Goal: Task Accomplishment & Management: Manage account settings

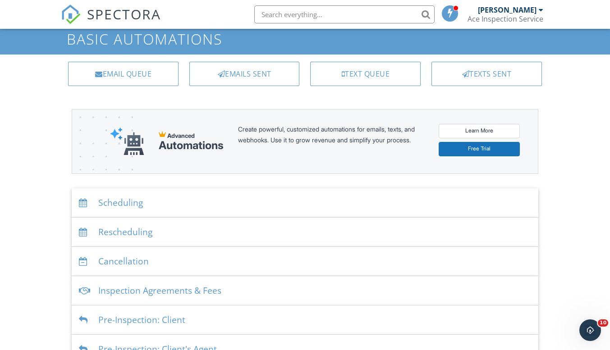
scroll to position [37, 0]
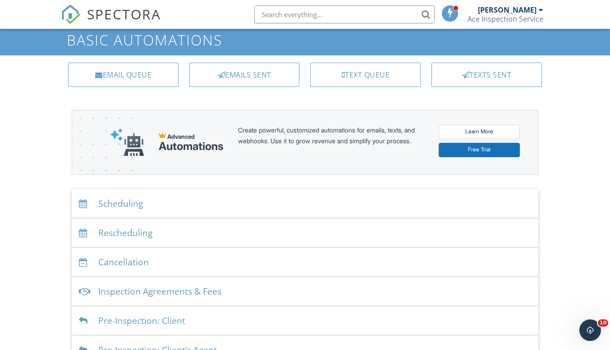
click at [136, 202] on div "Scheduling" at bounding box center [305, 203] width 466 height 29
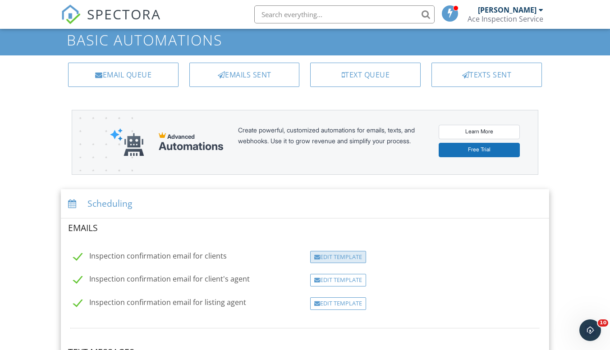
click at [347, 259] on div "Edit Template" at bounding box center [338, 257] width 56 height 13
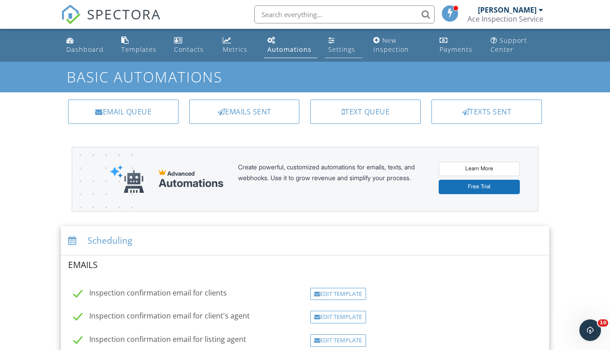
click at [341, 49] on div "Settings" at bounding box center [341, 49] width 27 height 9
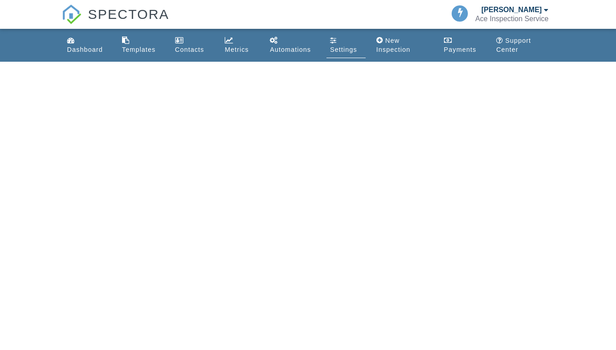
click at [351, 50] on div "Settings" at bounding box center [343, 49] width 27 height 7
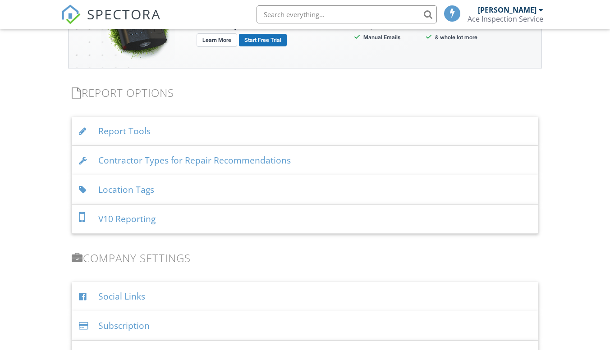
scroll to position [891, 0]
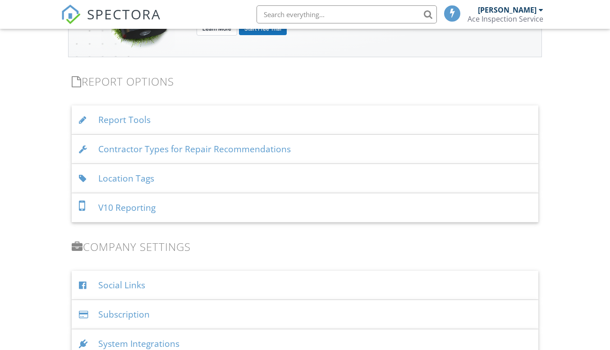
click at [94, 116] on div "Report Tools" at bounding box center [305, 119] width 466 height 29
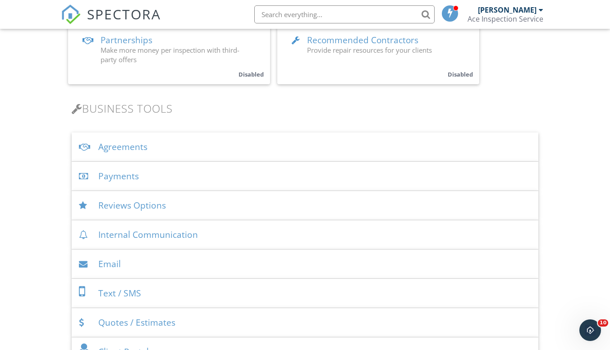
scroll to position [218, 0]
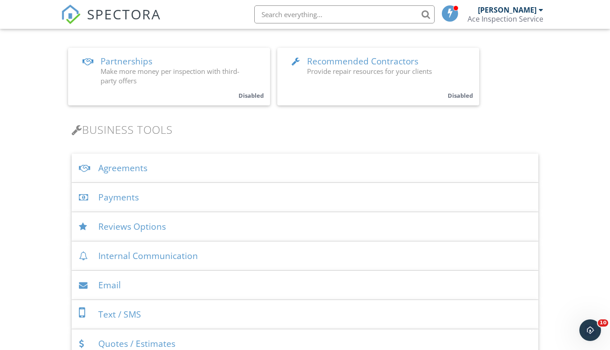
click at [185, 196] on div "Payments" at bounding box center [305, 197] width 466 height 29
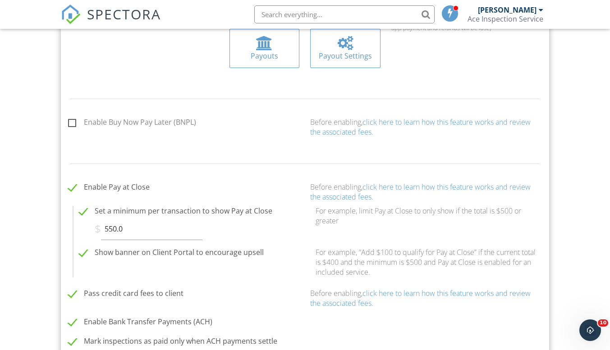
scroll to position [472, 0]
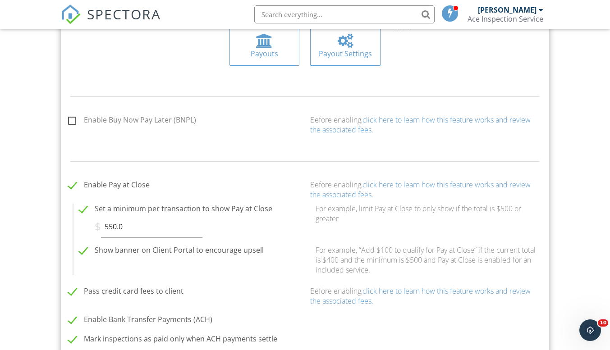
click at [73, 182] on label "Enable Pay at Close" at bounding box center [109, 186] width 82 height 11
checkbox input "false"
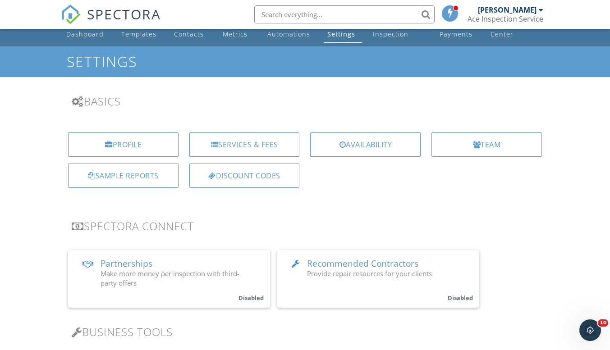
scroll to position [8, 0]
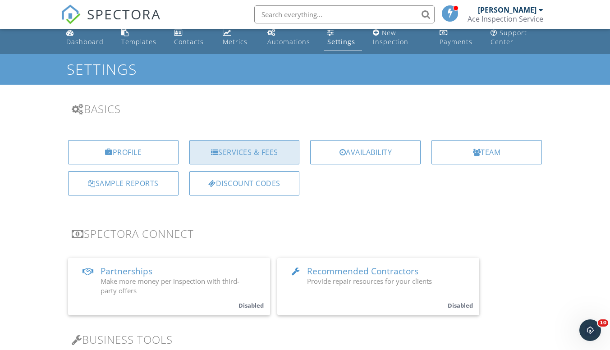
click at [256, 156] on div "Services & Fees" at bounding box center [244, 152] width 110 height 24
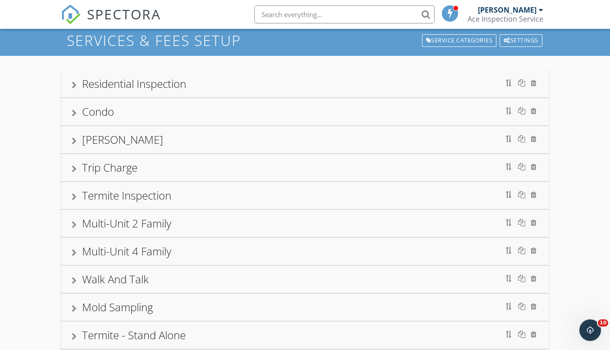
scroll to position [36, 0]
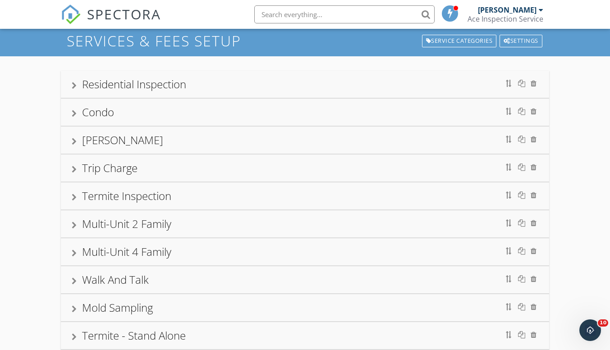
drag, startPoint x: 606, startPoint y: 151, endPoint x: 607, endPoint y: 179, distance: 28.4
click at [607, 179] on div "Residential Inspection Condo Radon Sampling Trip Charge Termite Inspection Mult…" at bounding box center [305, 284] width 610 height 457
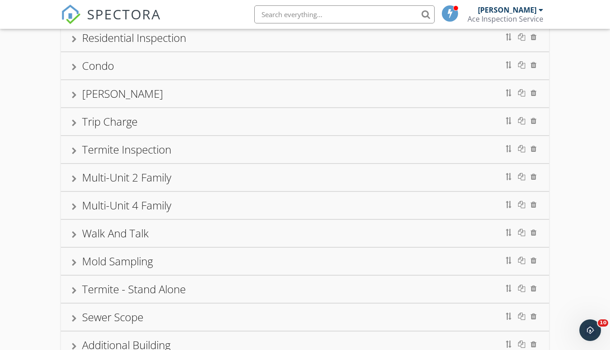
scroll to position [0, 0]
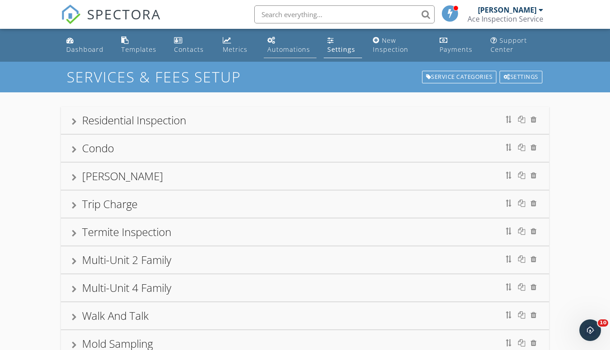
click at [292, 46] on div "Automations" at bounding box center [288, 49] width 43 height 9
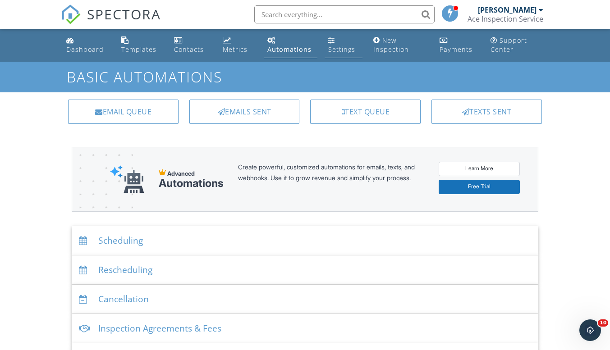
click at [343, 44] on link "Settings" at bounding box center [343, 45] width 38 height 26
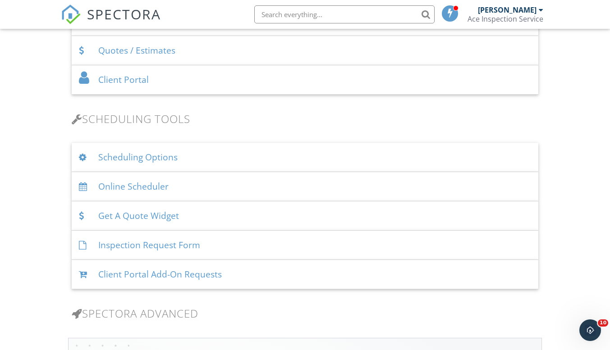
scroll to position [521, 0]
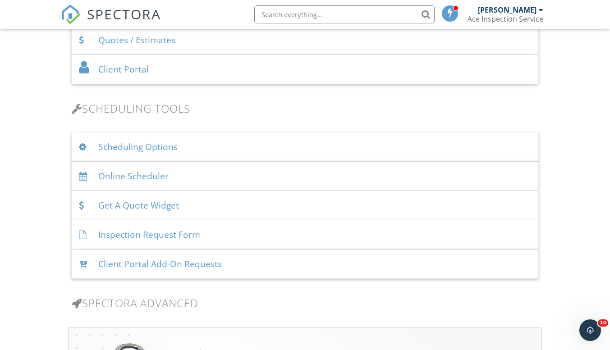
click at [304, 268] on div "Client Portal Add-On Requests" at bounding box center [305, 264] width 466 height 29
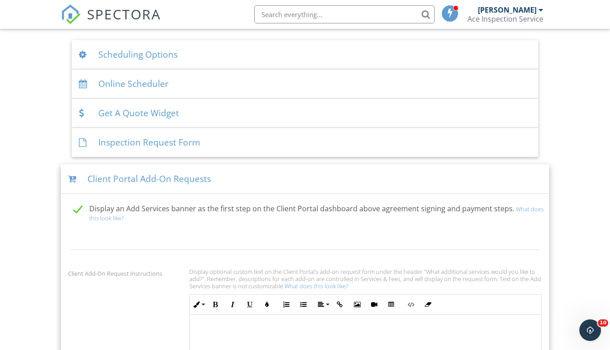
scroll to position [657, 0]
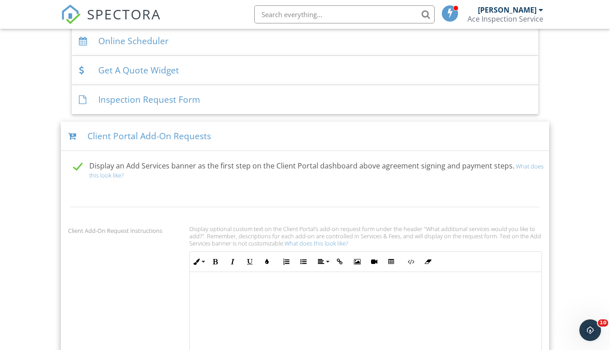
click at [77, 165] on label "Display an Add Services banner as the first step on the Client Portal dashboard…" at bounding box center [309, 167] width 473 height 11
checkbox input "false"
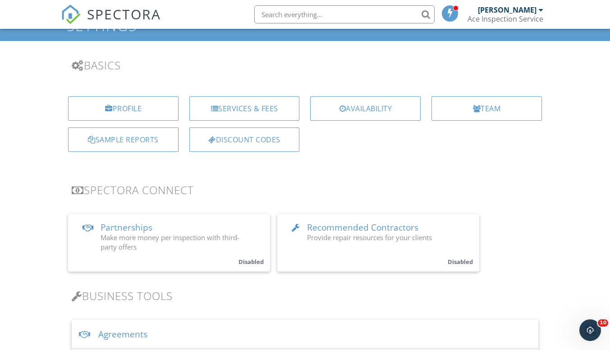
scroll to position [0, 0]
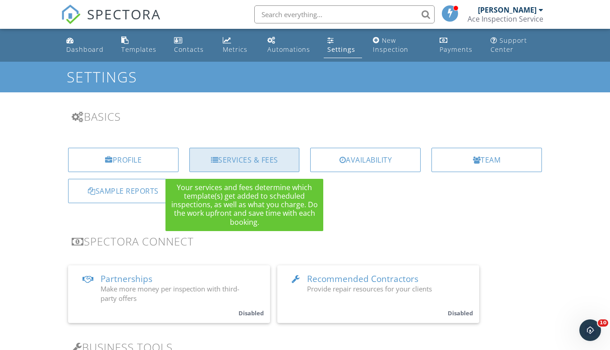
click at [247, 156] on div "Services & Fees" at bounding box center [244, 160] width 110 height 24
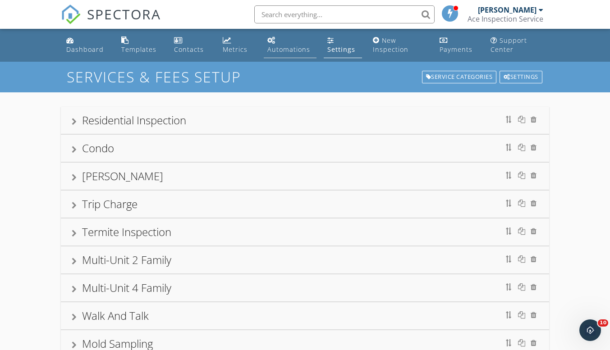
click at [296, 47] on div "Automations" at bounding box center [288, 49] width 43 height 9
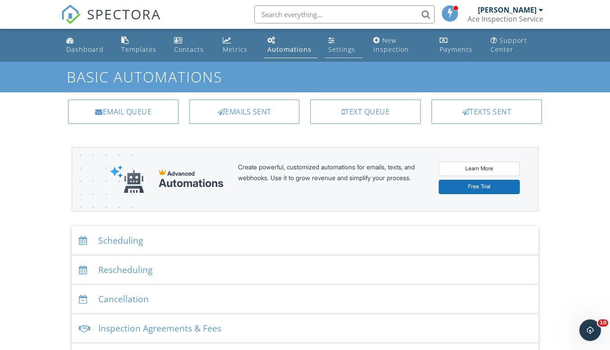
click at [348, 53] on div "Settings" at bounding box center [341, 49] width 27 height 9
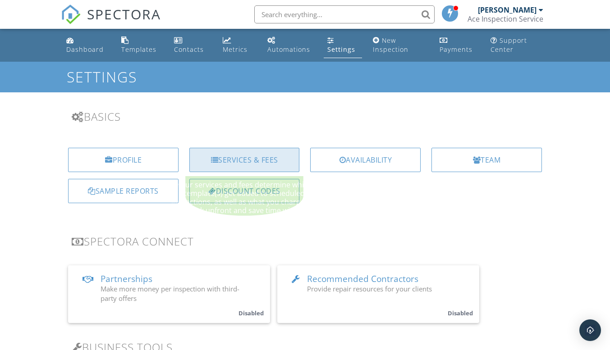
click at [241, 159] on div "Services & Fees" at bounding box center [244, 160] width 110 height 24
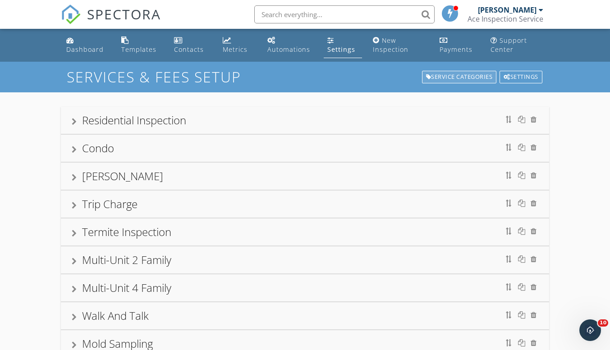
click at [443, 73] on div "Service Categories" at bounding box center [459, 77] width 75 height 13
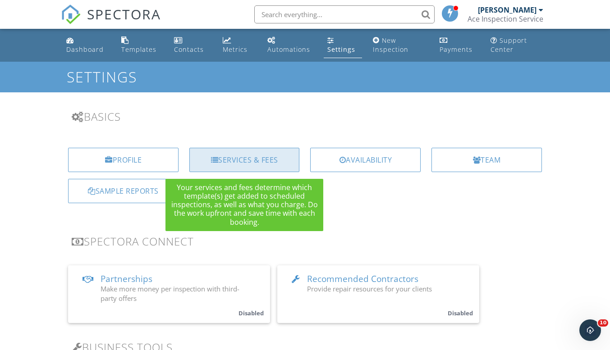
click at [256, 155] on div "Services & Fees" at bounding box center [244, 160] width 110 height 24
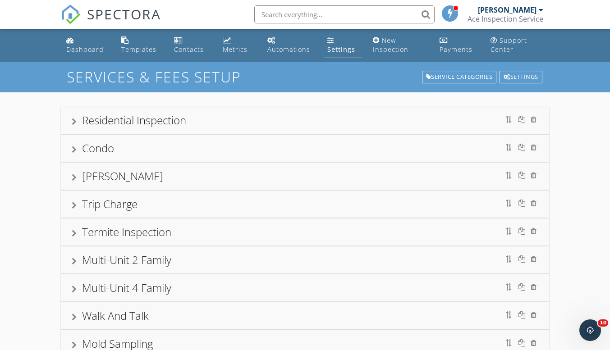
click at [350, 50] on div "Settings" at bounding box center [341, 49] width 28 height 9
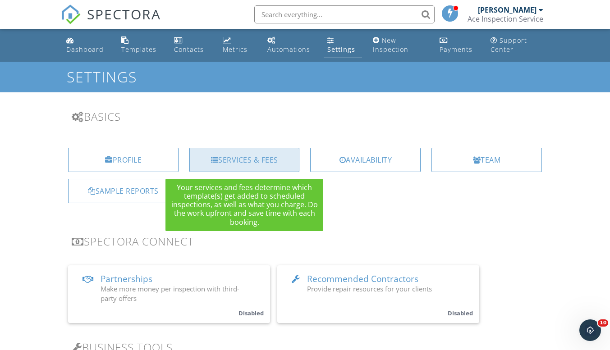
click at [271, 159] on div "Services & Fees" at bounding box center [244, 160] width 110 height 24
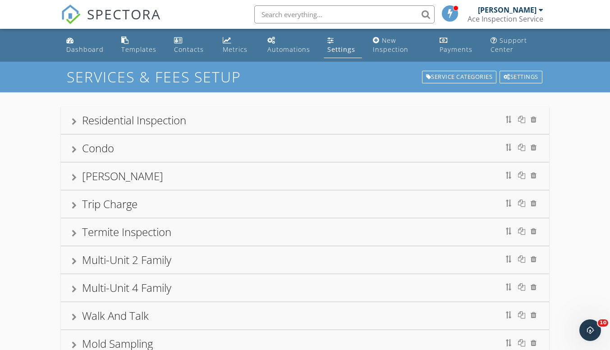
click at [74, 121] on div at bounding box center [74, 121] width 5 height 7
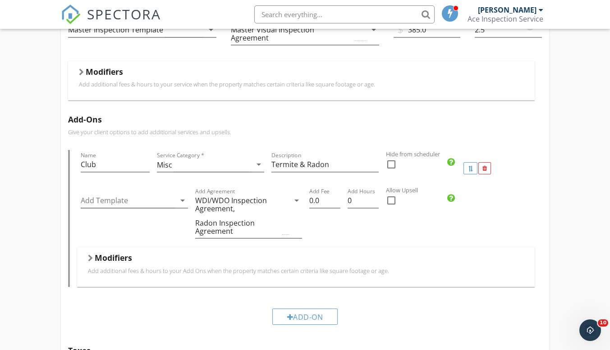
scroll to position [173, 0]
click at [487, 161] on div at bounding box center [484, 167] width 13 height 13
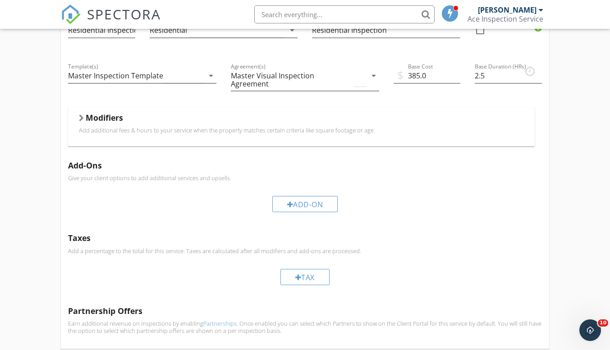
scroll to position [102, 0]
